Goal: Check status

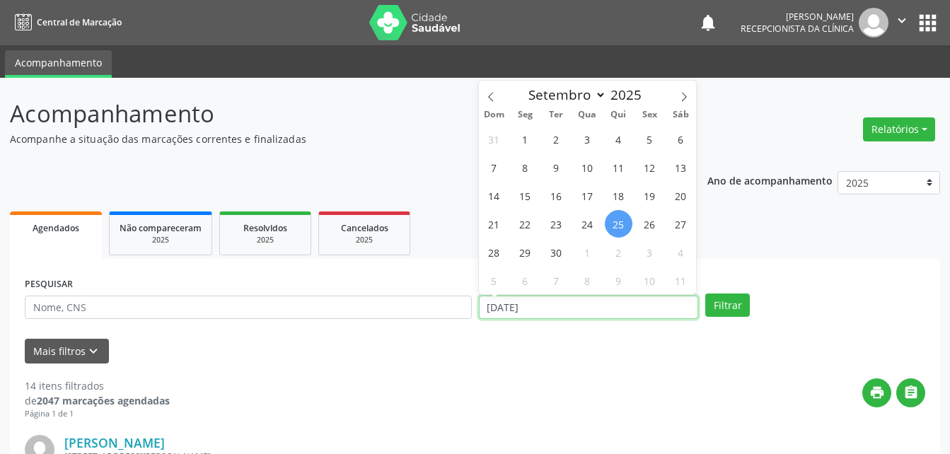
click at [631, 308] on input "[DATE]" at bounding box center [589, 308] width 220 height 24
click at [554, 230] on span "23" at bounding box center [556, 224] width 28 height 28
type input "23/09/2025"
click at [609, 225] on span "25" at bounding box center [618, 224] width 28 height 28
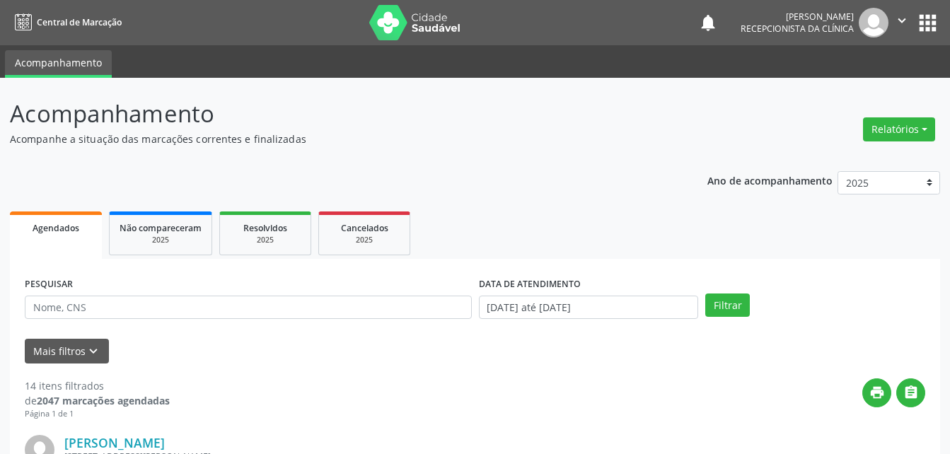
drag, startPoint x: 396, startPoint y: 333, endPoint x: 391, endPoint y: 326, distance: 8.6
click at [391, 326] on form "PESQUISAR DATA DE ATENDIMENTO [DATE] até [DATE] Filtrar UNIDADE DE REFERÊNCIA S…" at bounding box center [475, 319] width 900 height 90
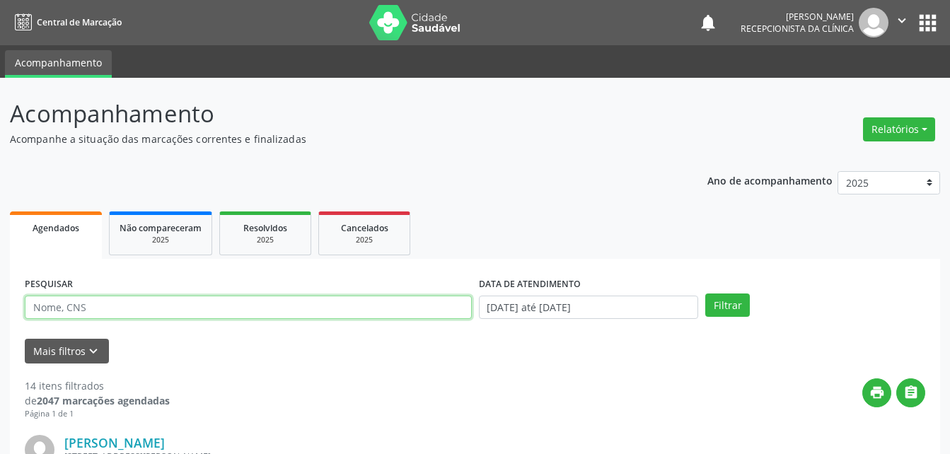
drag, startPoint x: 391, startPoint y: 326, endPoint x: 383, endPoint y: 305, distance: 22.6
click at [383, 305] on input "text" at bounding box center [248, 308] width 447 height 24
type input "[PERSON_NAME]"
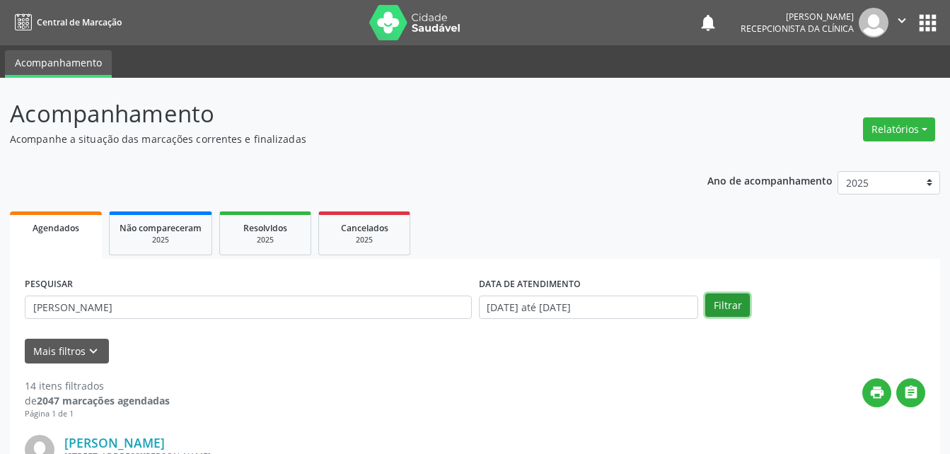
click at [729, 305] on button "Filtrar" at bounding box center [727, 305] width 45 height 24
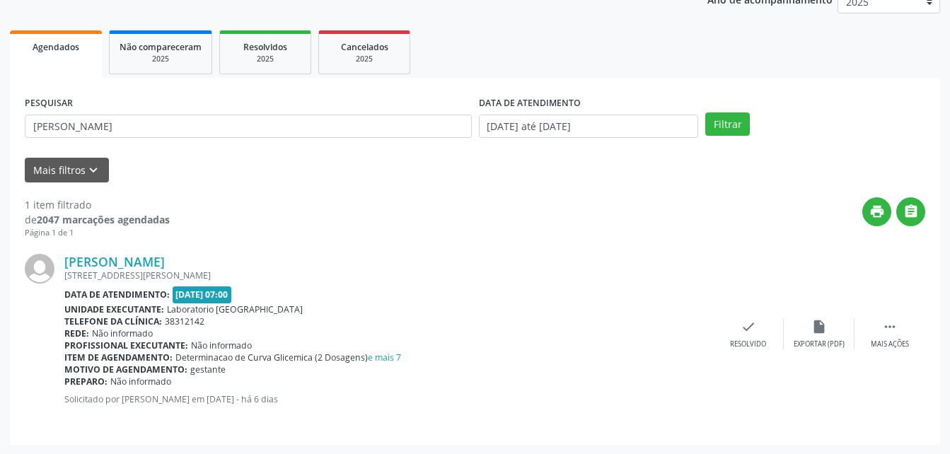
scroll to position [182, 0]
click at [888, 327] on icon "" at bounding box center [890, 326] width 16 height 16
click at [674, 327] on icon "print" at bounding box center [678, 326] width 16 height 16
